Goal: Transaction & Acquisition: Download file/media

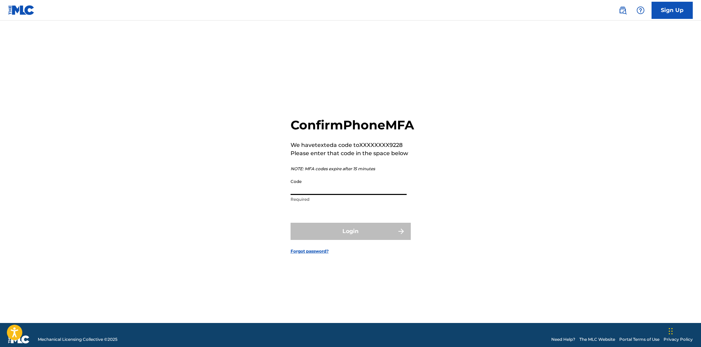
click at [297, 192] on input "Code" at bounding box center [349, 185] width 116 height 20
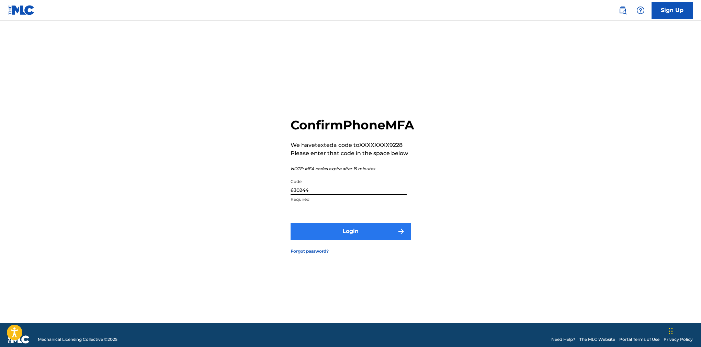
type input "630244"
click at [346, 240] on button "Login" at bounding box center [351, 231] width 120 height 17
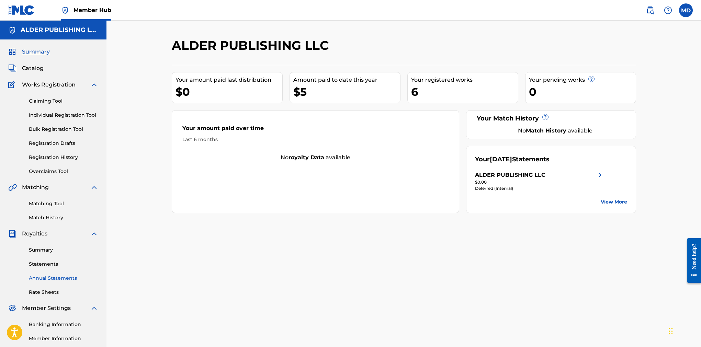
click at [47, 282] on link "Annual Statements" at bounding box center [63, 278] width 69 height 7
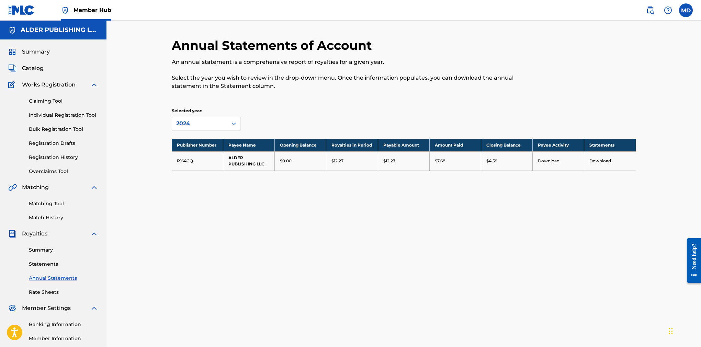
click at [611, 163] on link "Download" at bounding box center [600, 160] width 22 height 5
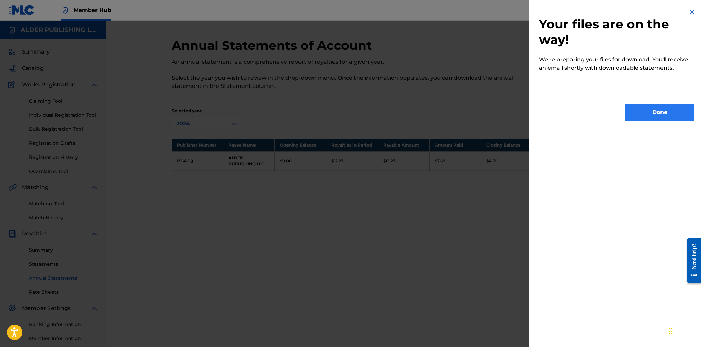
click at [649, 115] on button "Done" at bounding box center [659, 112] width 69 height 17
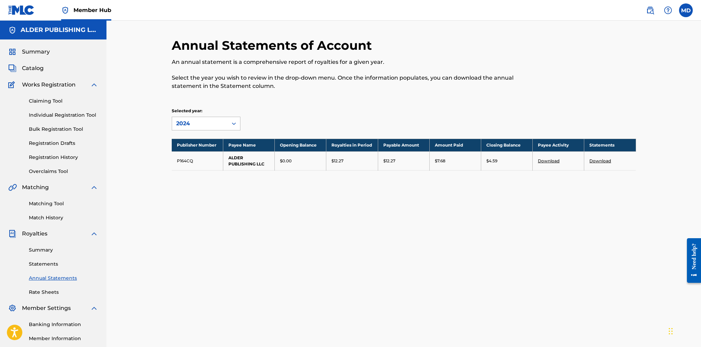
click at [176, 128] on div "2024" at bounding box center [199, 123] width 47 height 8
click at [172, 148] on div "2024" at bounding box center [206, 138] width 68 height 17
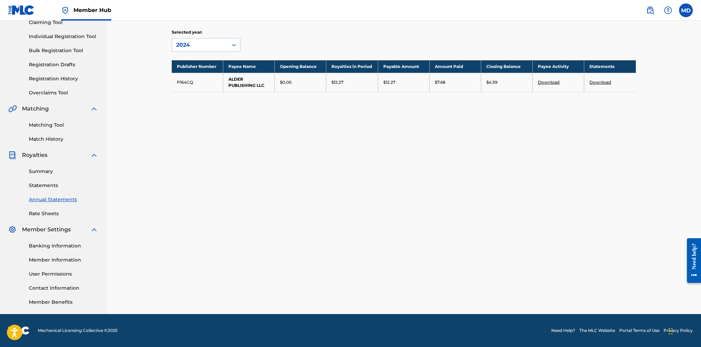
scroll to position [94, 0]
click at [47, 189] on link "Statements" at bounding box center [63, 185] width 69 height 7
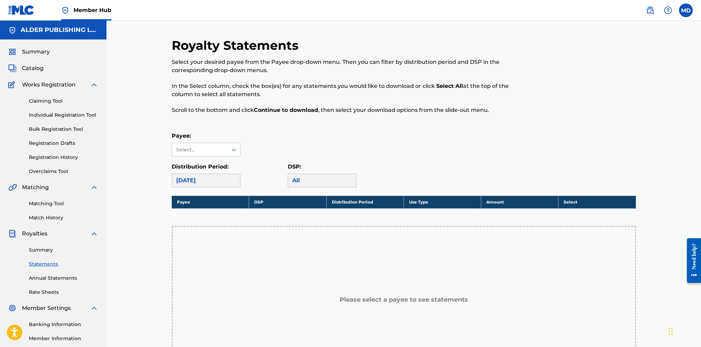
click at [187, 187] on div "[DATE]" at bounding box center [206, 181] width 69 height 14
drag, startPoint x: 185, startPoint y: 192, endPoint x: 191, endPoint y: 175, distance: 17.2
click at [185, 187] on div "[DATE]" at bounding box center [206, 181] width 69 height 14
click at [230, 153] on icon at bounding box center [233, 149] width 7 height 7
click at [187, 175] on div "ALDER PUBLISHING LLC" at bounding box center [206, 169] width 68 height 25
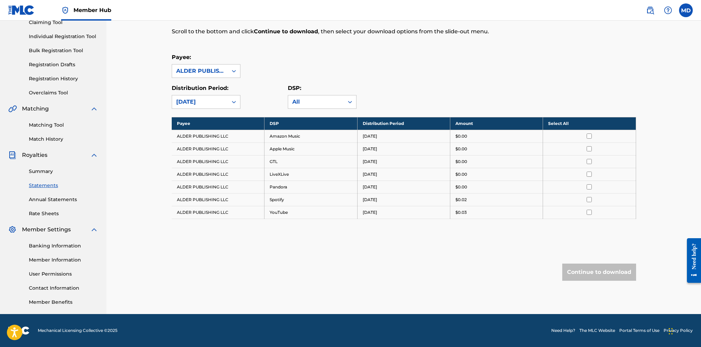
scroll to position [113, 0]
